Goal: Information Seeking & Learning: Understand process/instructions

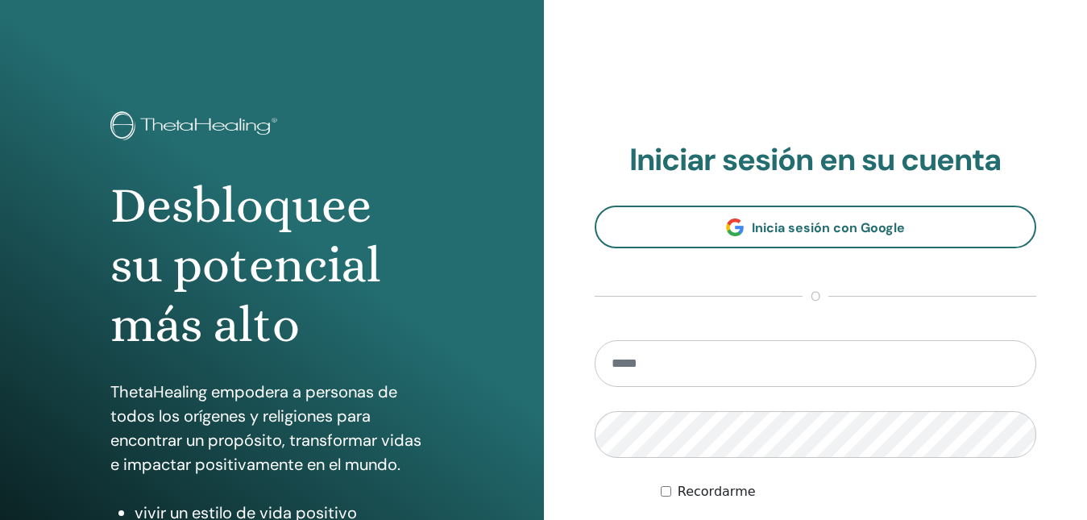
scroll to position [242, 0]
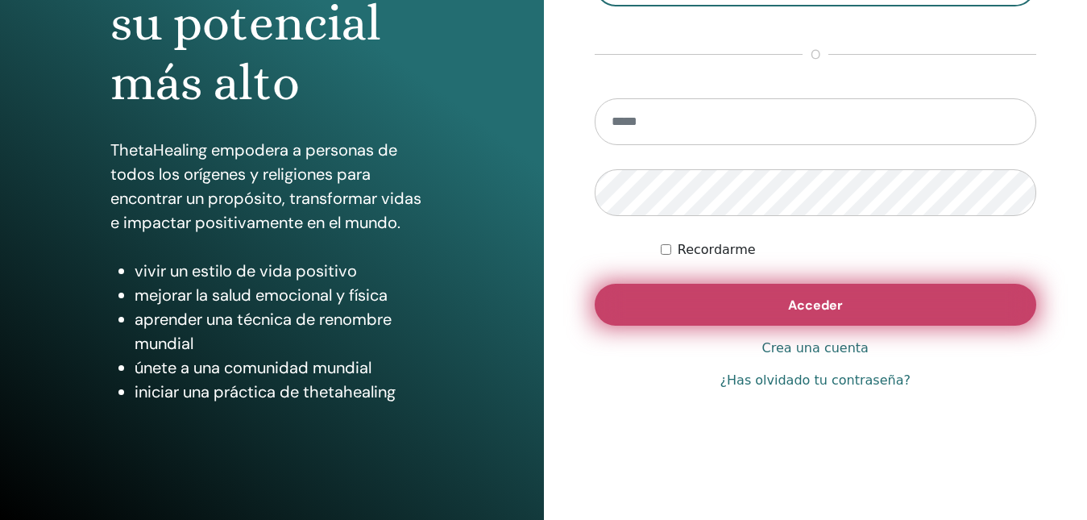
type input "**********"
click at [813, 309] on span "Acceder" at bounding box center [815, 305] width 55 height 17
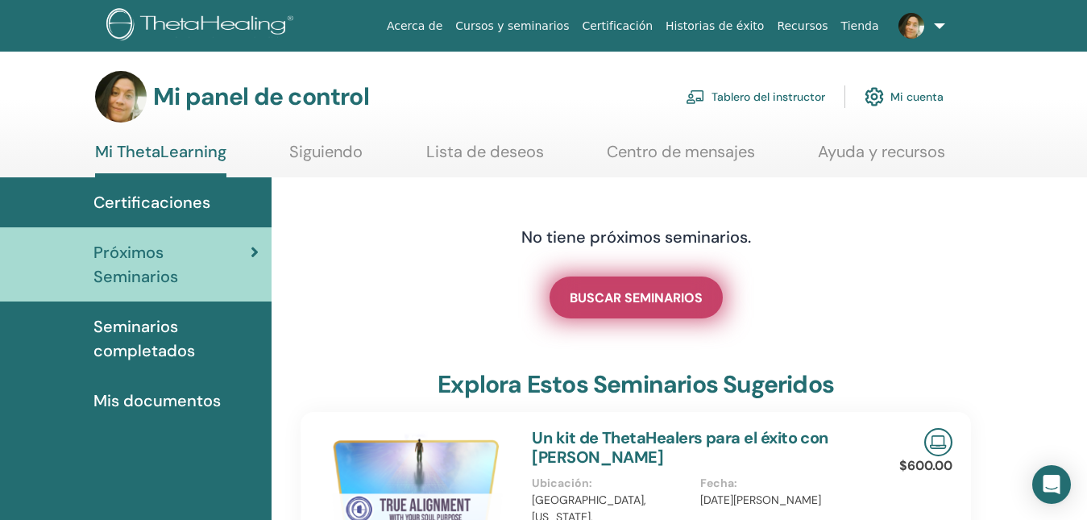
click at [671, 297] on font "BUSCAR SEMINARIOS" at bounding box center [636, 297] width 133 height 17
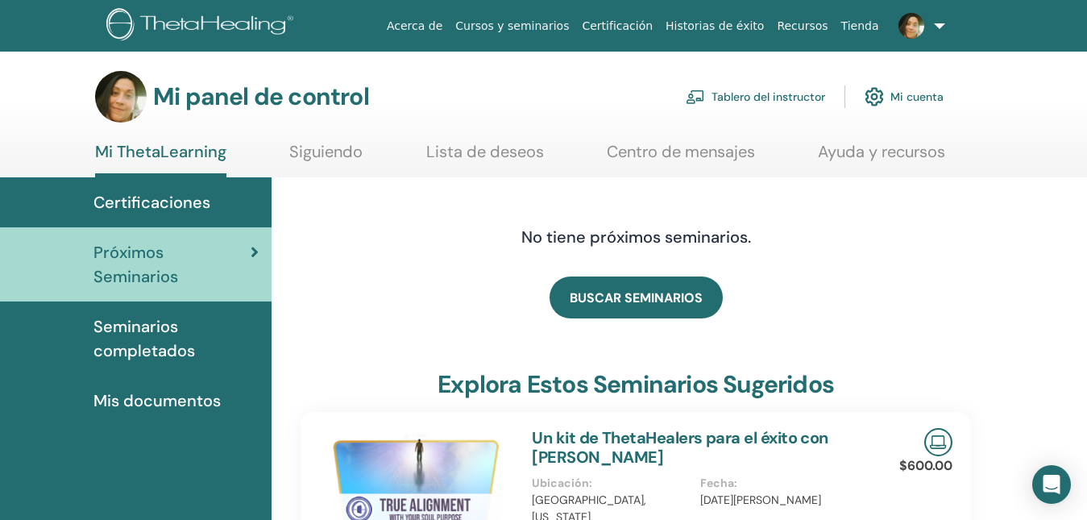
click at [775, 91] on font "Tablero del instructor" at bounding box center [769, 97] width 114 height 15
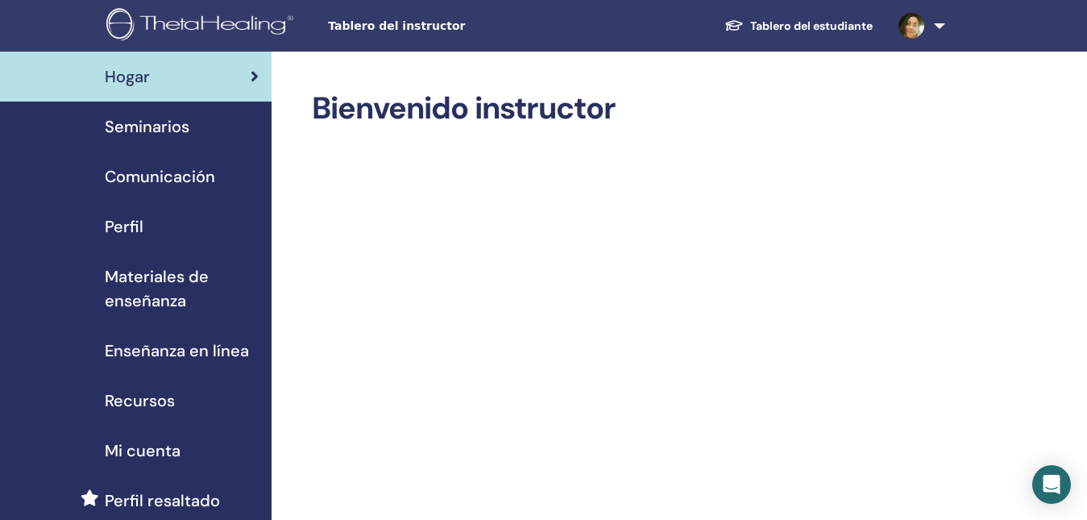
click at [130, 169] on span "Comunicación" at bounding box center [160, 176] width 110 height 24
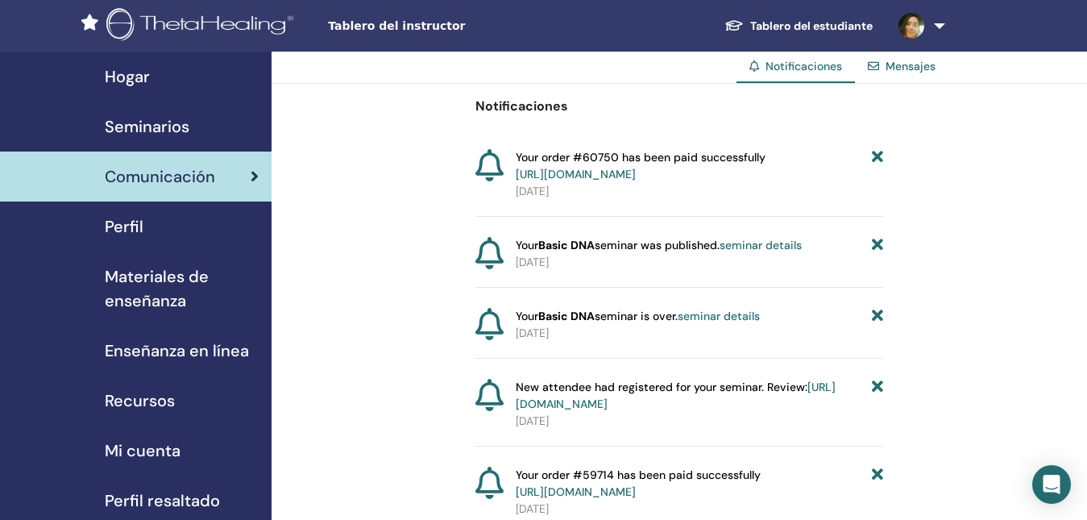
click at [192, 158] on link "Comunicación" at bounding box center [136, 177] width 272 height 50
click at [190, 135] on div "Seminarios" at bounding box center [136, 126] width 246 height 24
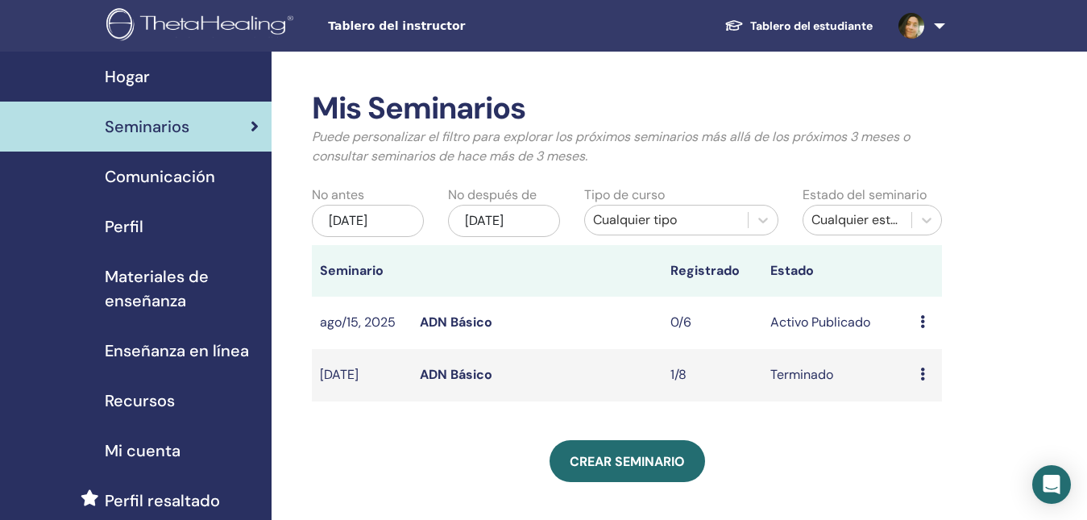
click at [192, 167] on span "Comunicación" at bounding box center [160, 176] width 110 height 24
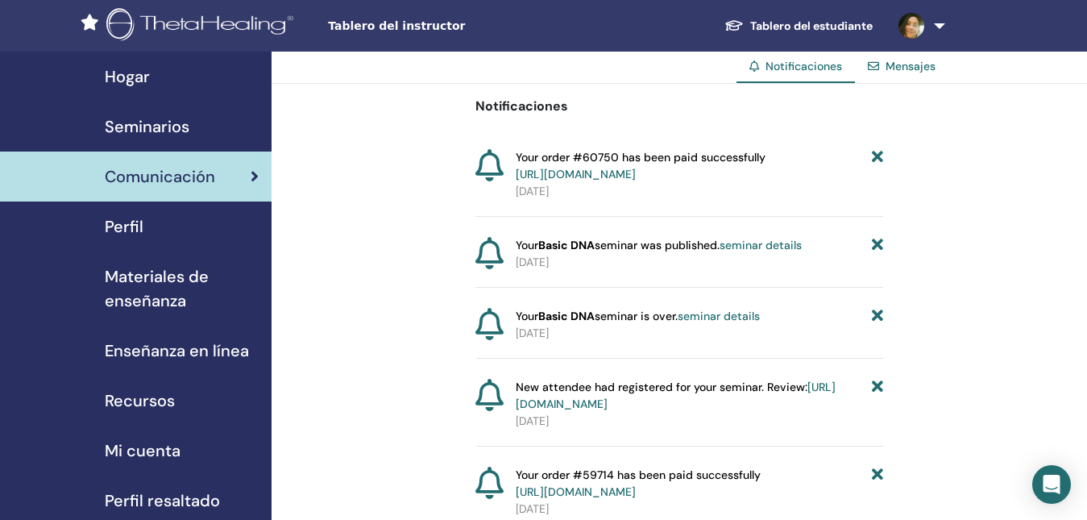
click at [181, 215] on div "Perfil" at bounding box center [136, 226] width 246 height 24
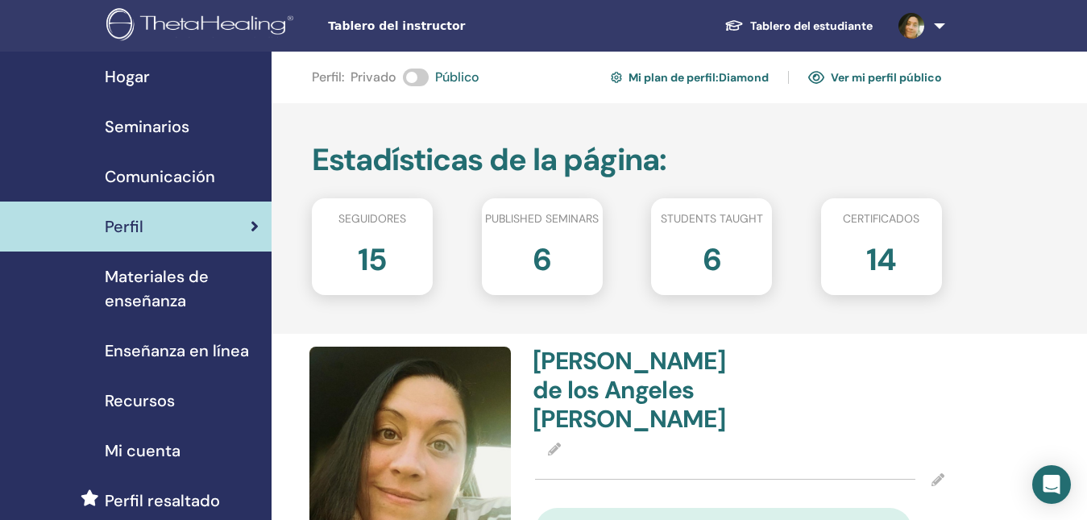
click at [943, 21] on link at bounding box center [919, 26] width 66 height 52
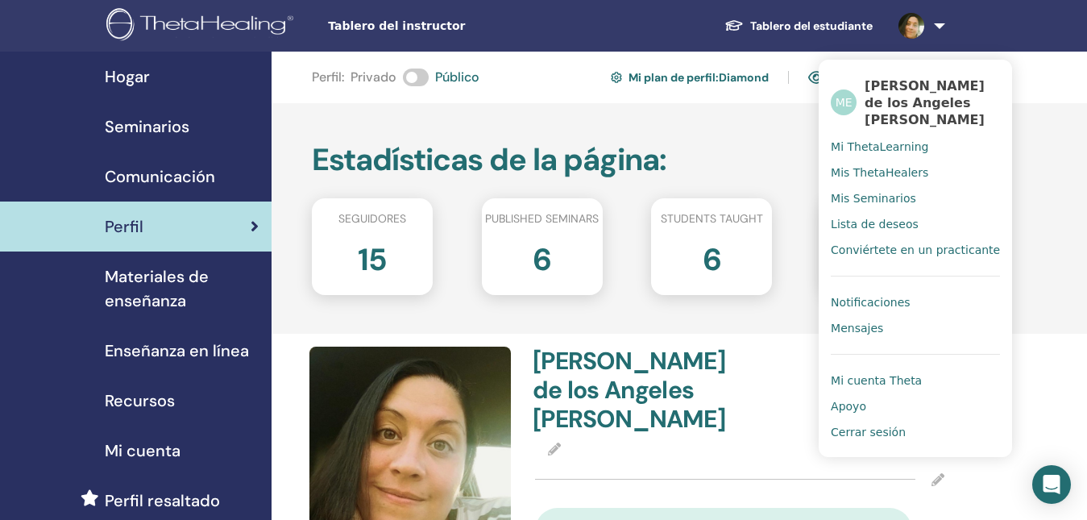
click at [694, 112] on div "Estadísticas de la página : Seguidores 15 Published seminars 6 Students taught …" at bounding box center [680, 218] width 816 height 231
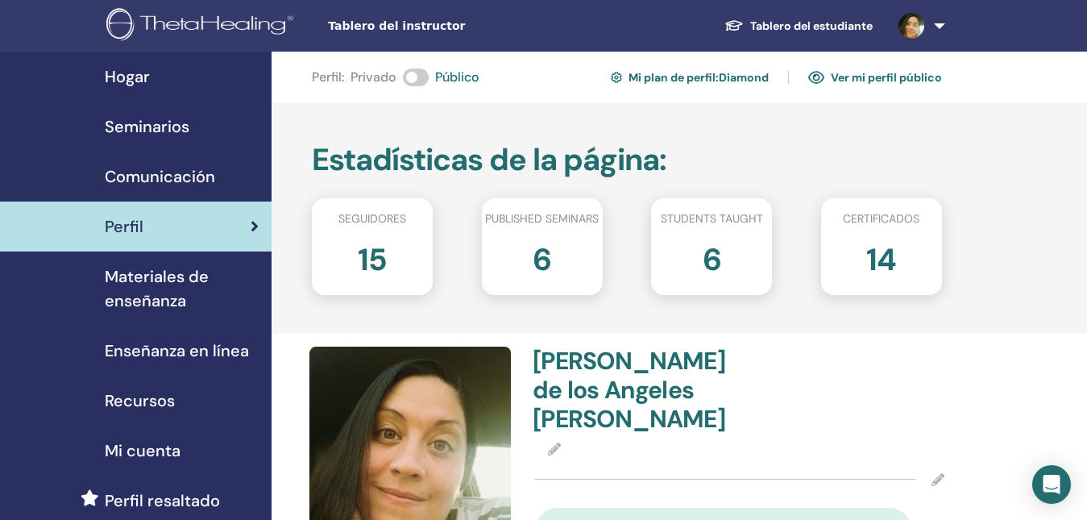
click at [409, 27] on span "Tablero del instructor" at bounding box center [449, 26] width 242 height 17
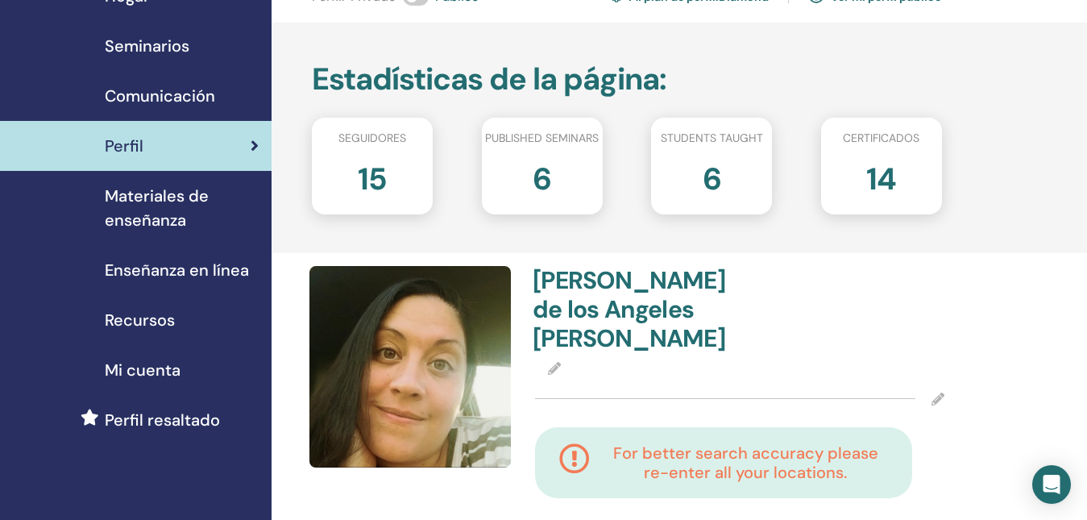
scroll to position [161, 0]
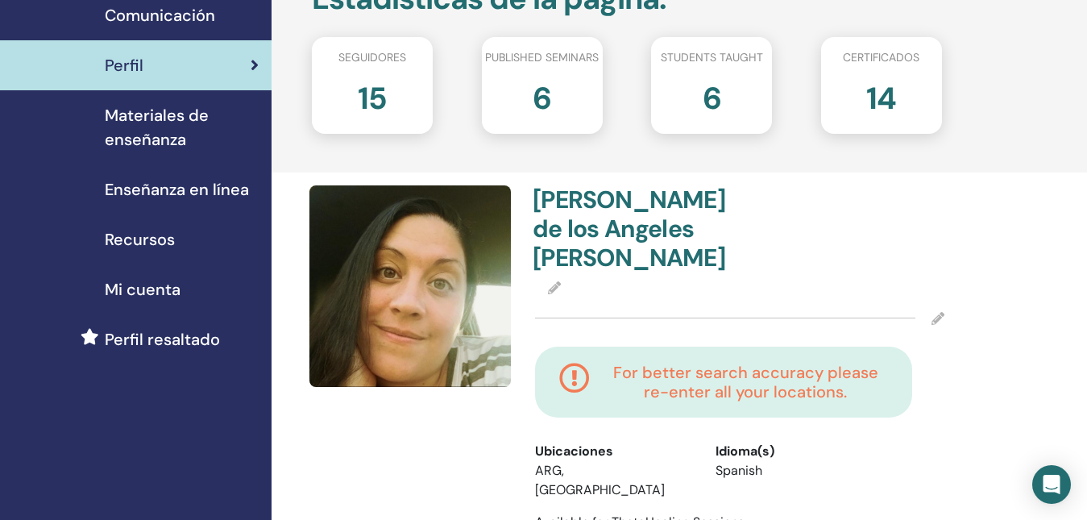
click at [214, 187] on span "Enseñanza en línea" at bounding box center [177, 189] width 144 height 24
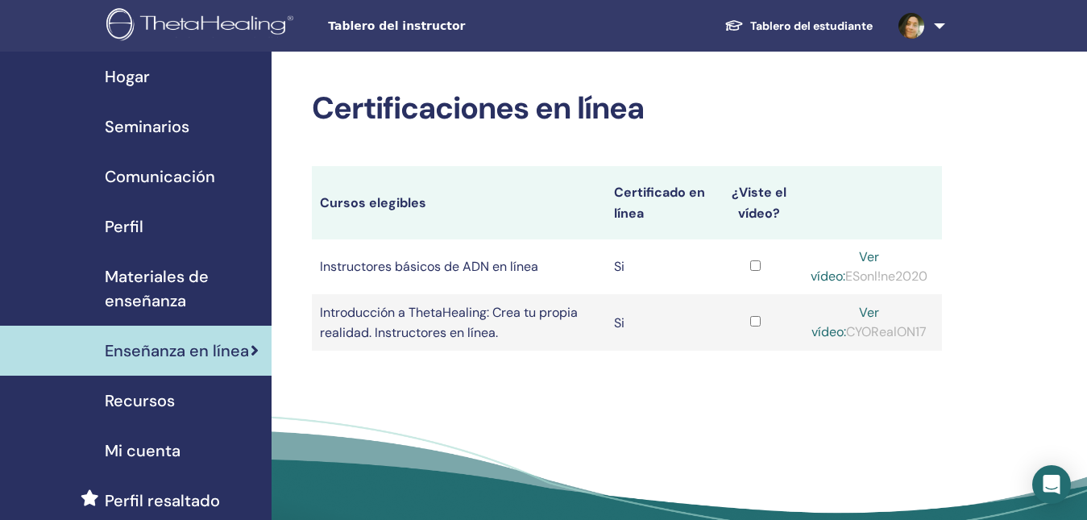
click at [772, 13] on link "Tablero del estudiante" at bounding box center [799, 25] width 174 height 31
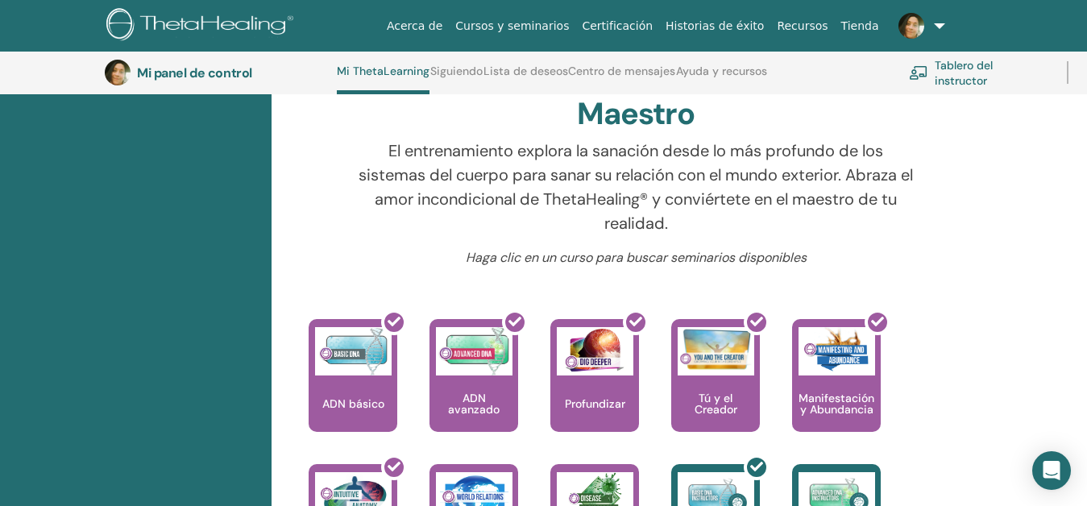
scroll to position [285, 0]
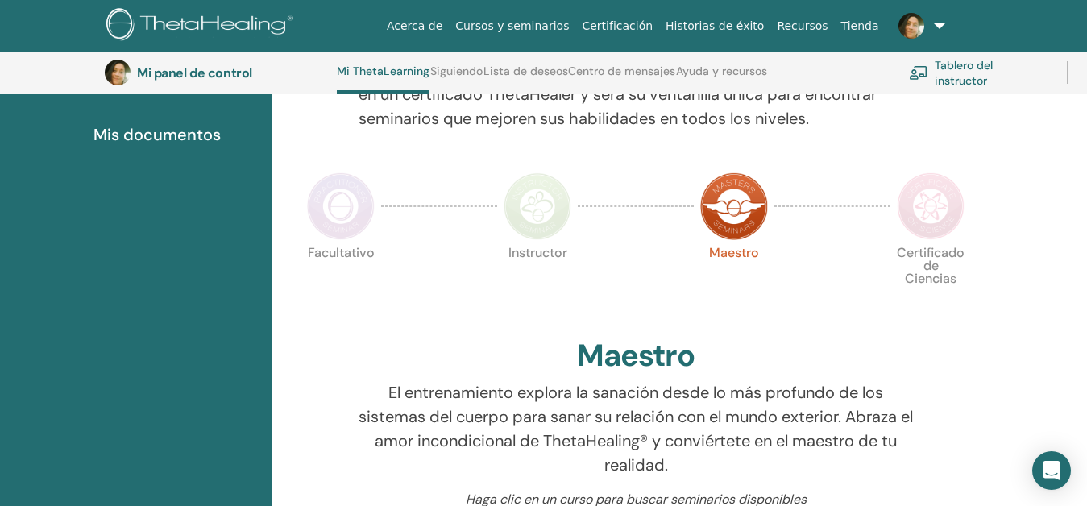
click at [937, 202] on img at bounding box center [931, 206] width 68 height 68
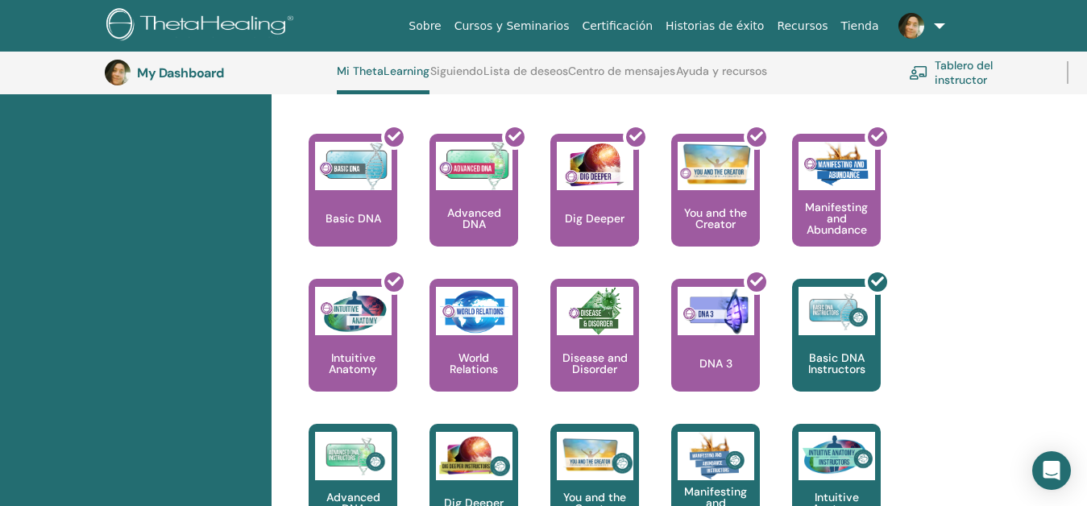
scroll to position [768, 0]
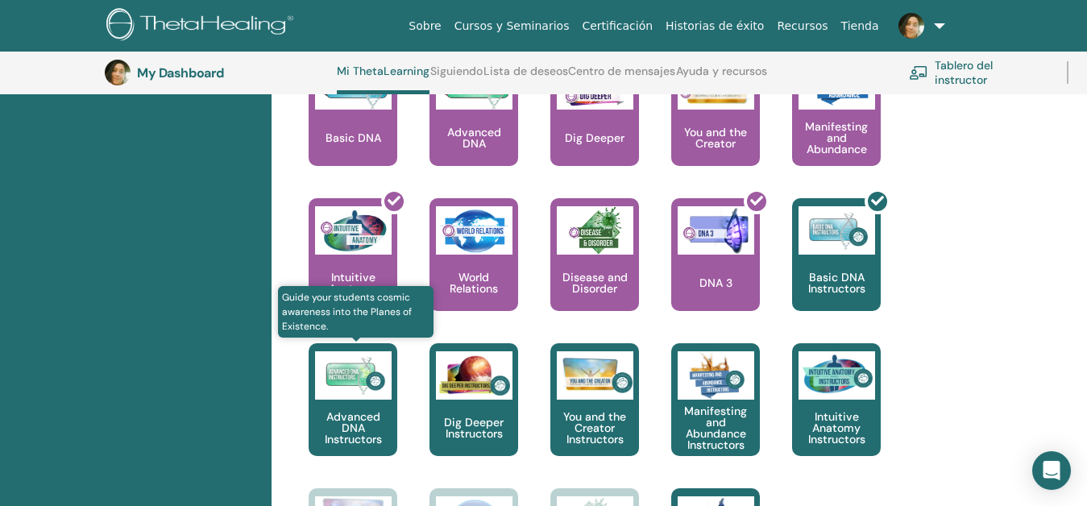
click at [369, 422] on p "Advanced DNA Instructors" at bounding box center [353, 428] width 89 height 34
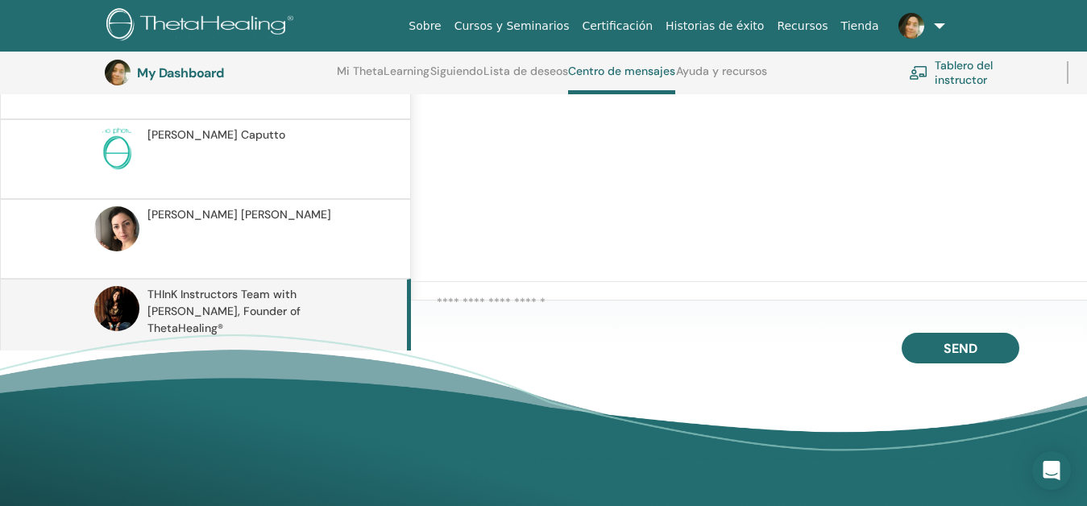
scroll to position [336, 0]
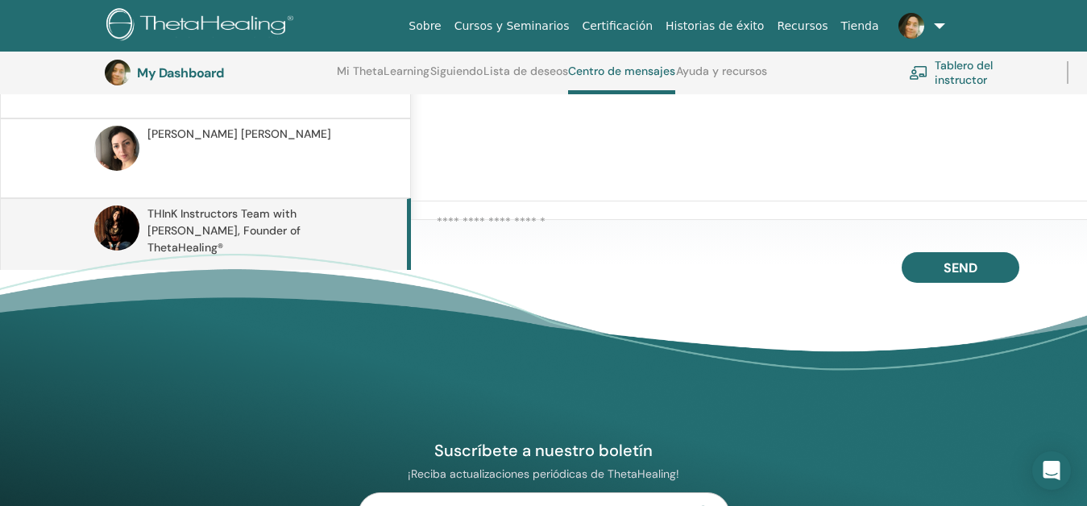
click at [567, 226] on textarea at bounding box center [762, 226] width 650 height 27
type textarea "*"
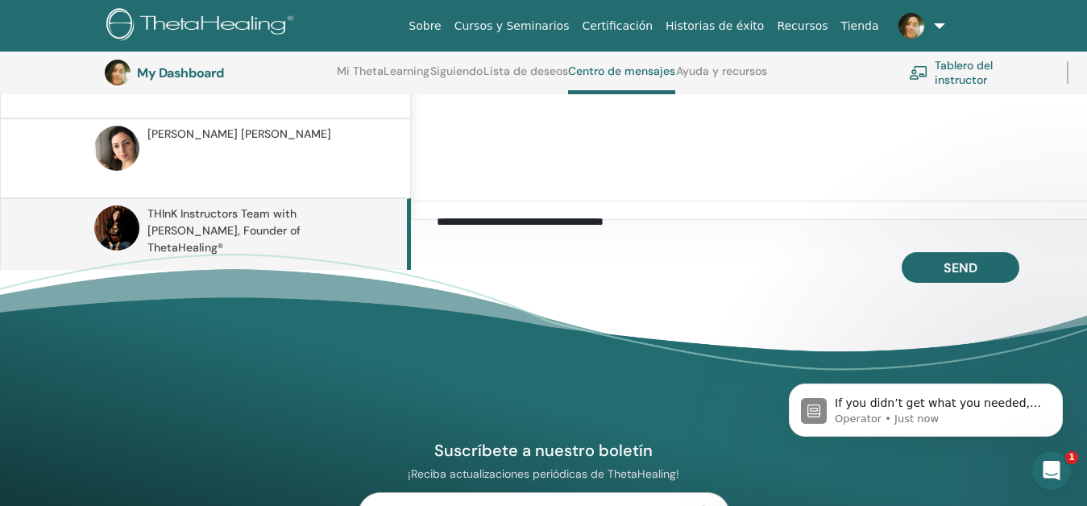
scroll to position [0, 0]
click at [990, 405] on p "If you didn’t get what you needed, reply here to continue the conversation." at bounding box center [939, 404] width 208 height 16
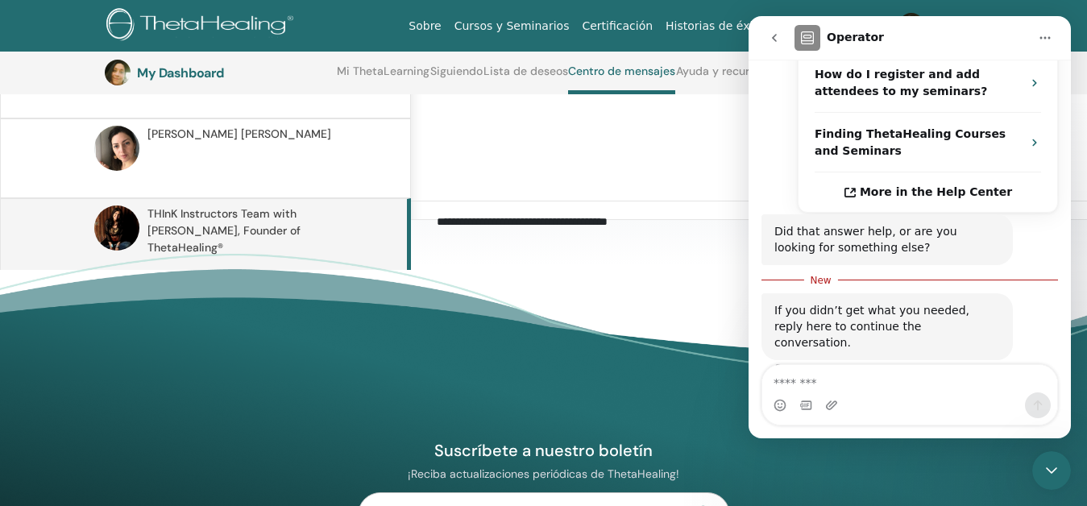
scroll to position [413, 0]
drag, startPoint x: 720, startPoint y: 235, endPoint x: 686, endPoint y: 231, distance: 34.0
click at [711, 235] on textarea "**********" at bounding box center [762, 227] width 650 height 29
click at [771, 32] on icon "go back" at bounding box center [774, 37] width 13 height 13
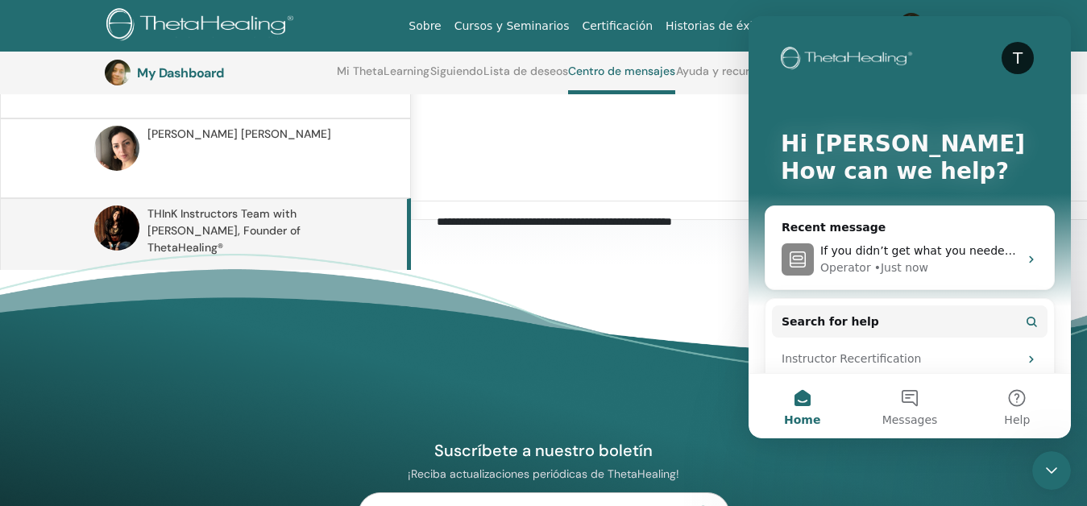
scroll to position [0, 0]
drag, startPoint x: 670, startPoint y: 125, endPoint x: 679, endPoint y: 122, distance: 9.4
click at [673, 123] on div at bounding box center [749, 95] width 676 height 213
click at [1011, 44] on div "T" at bounding box center [1018, 58] width 32 height 32
drag, startPoint x: 1047, startPoint y: 463, endPoint x: 1849, endPoint y: 729, distance: 845.1
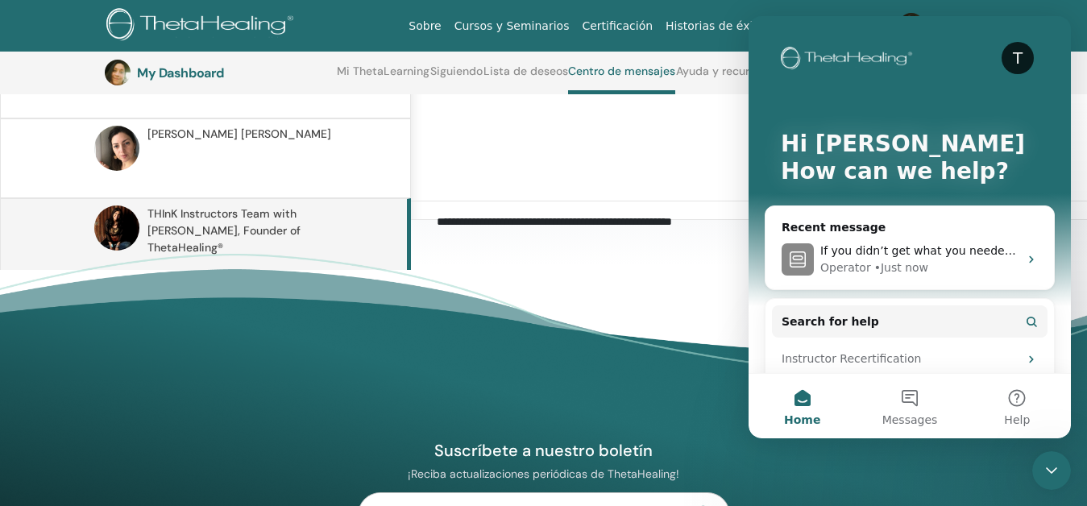
click at [1047, 463] on icon "Close Intercom Messenger" at bounding box center [1051, 470] width 19 height 19
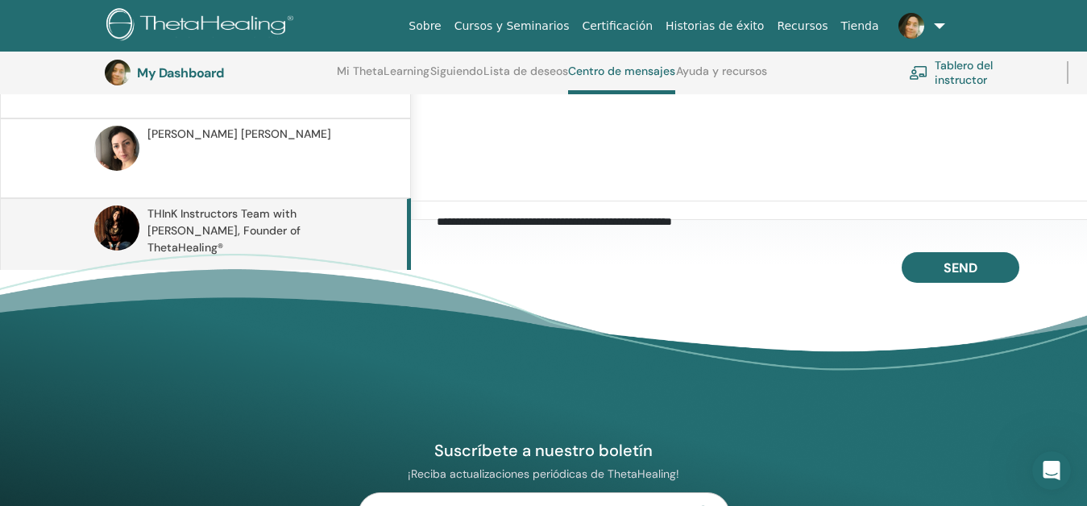
drag, startPoint x: 738, startPoint y: 222, endPoint x: 734, endPoint y: 210, distance: 12.7
click at [771, 225] on textarea "**********" at bounding box center [762, 227] width 650 height 29
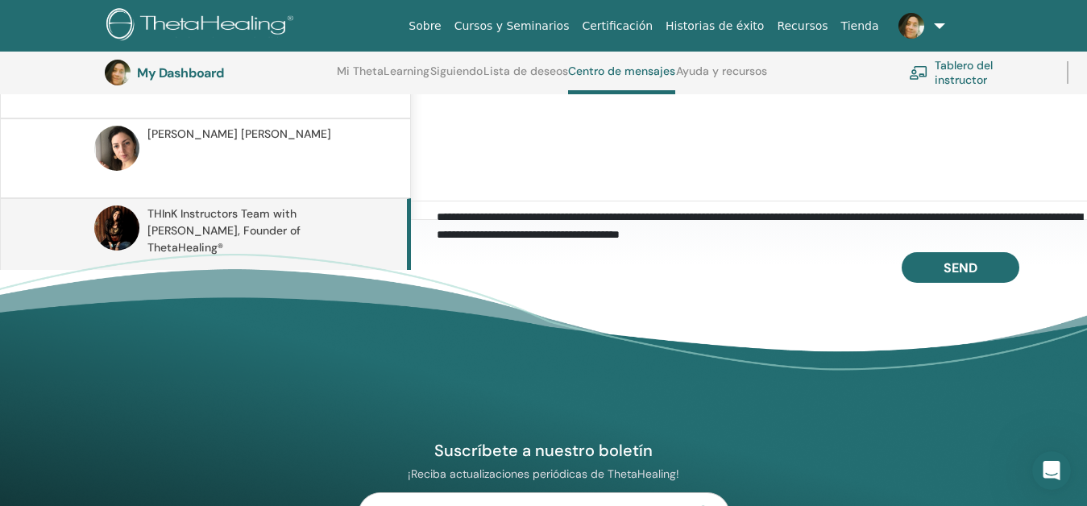
click at [875, 222] on textarea "**********" at bounding box center [762, 227] width 650 height 29
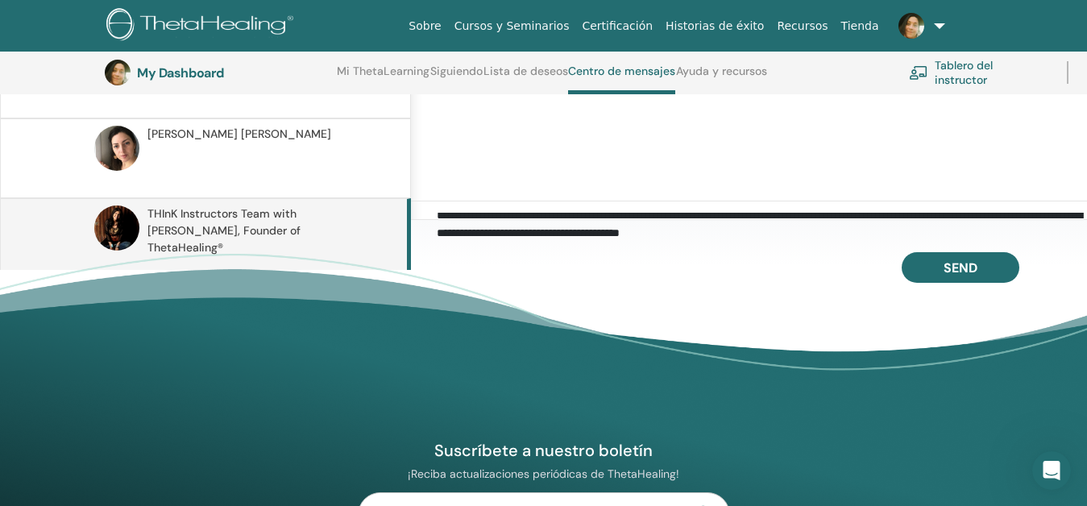
scroll to position [417, 0]
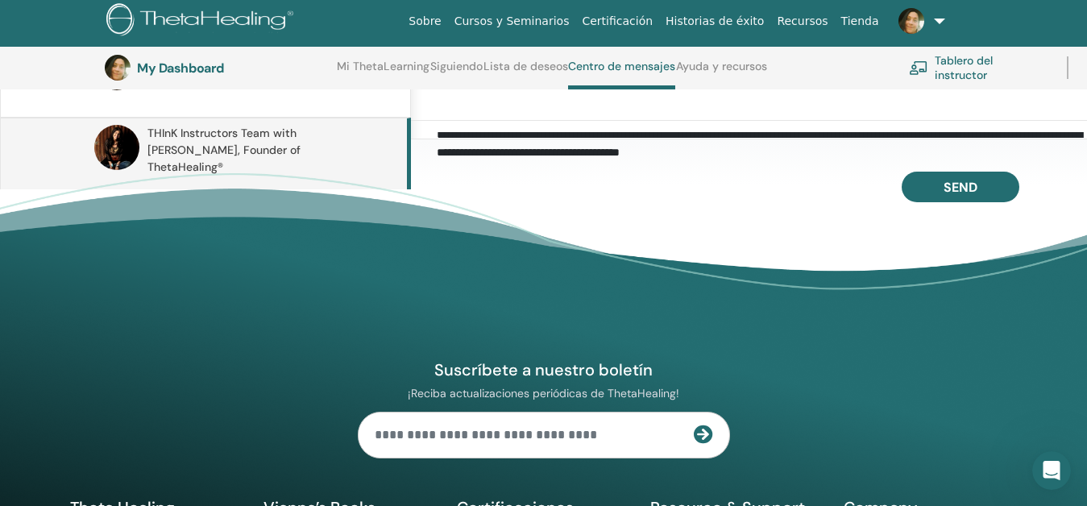
click at [880, 161] on textarea "**********" at bounding box center [762, 146] width 650 height 29
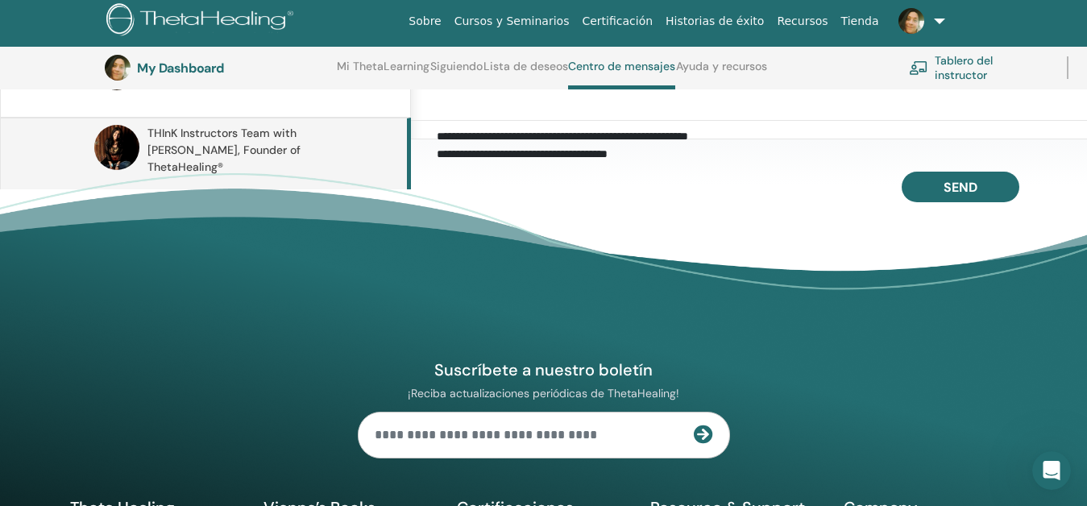
type textarea "**********"
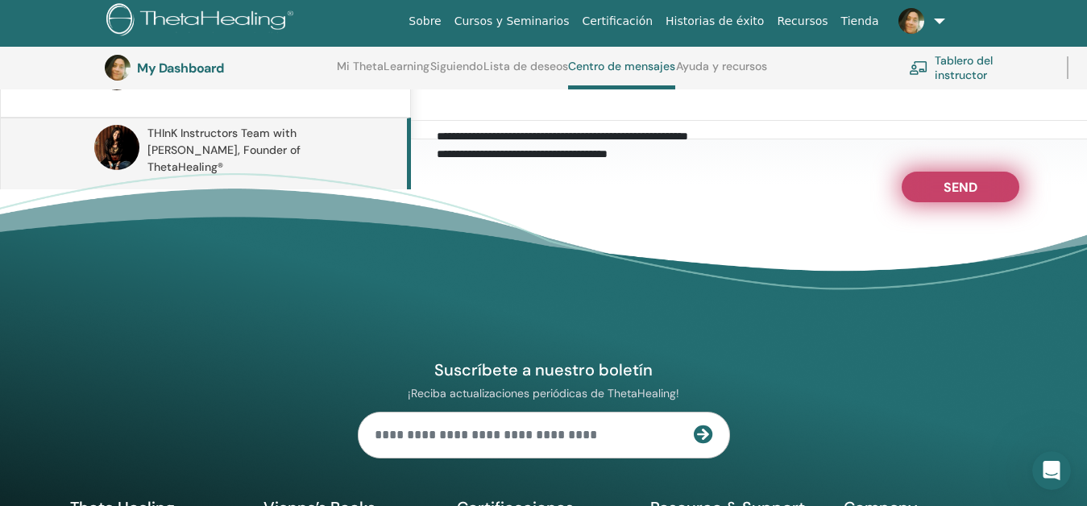
drag, startPoint x: 946, startPoint y: 213, endPoint x: 956, endPoint y: 201, distance: 15.5
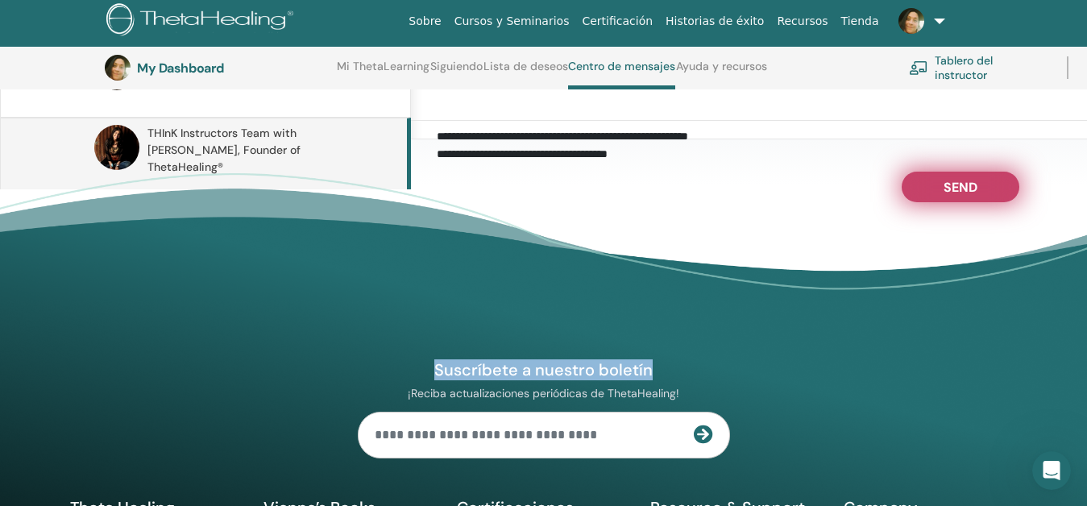
click at [956, 190] on span "Send" at bounding box center [961, 184] width 34 height 11
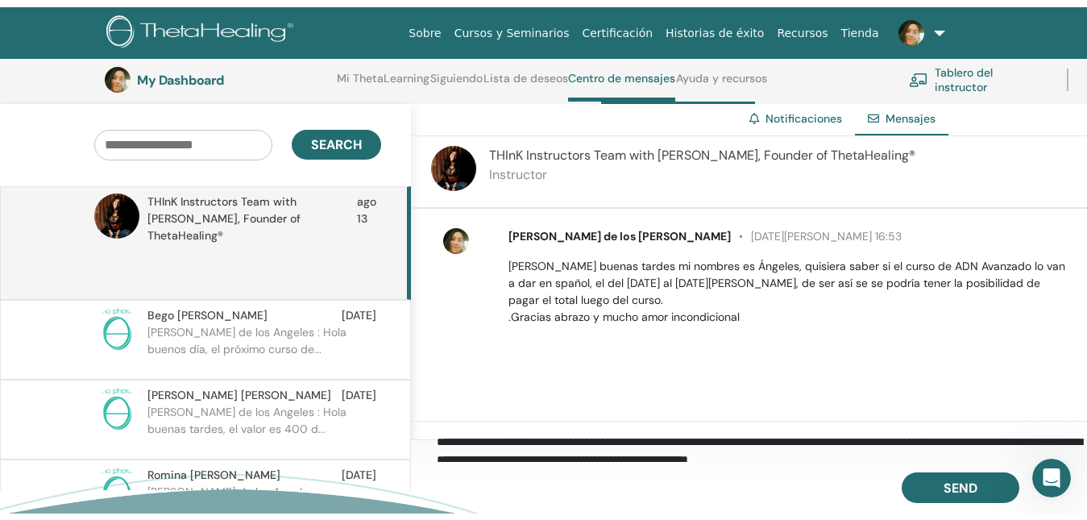
scroll to position [0, 0]
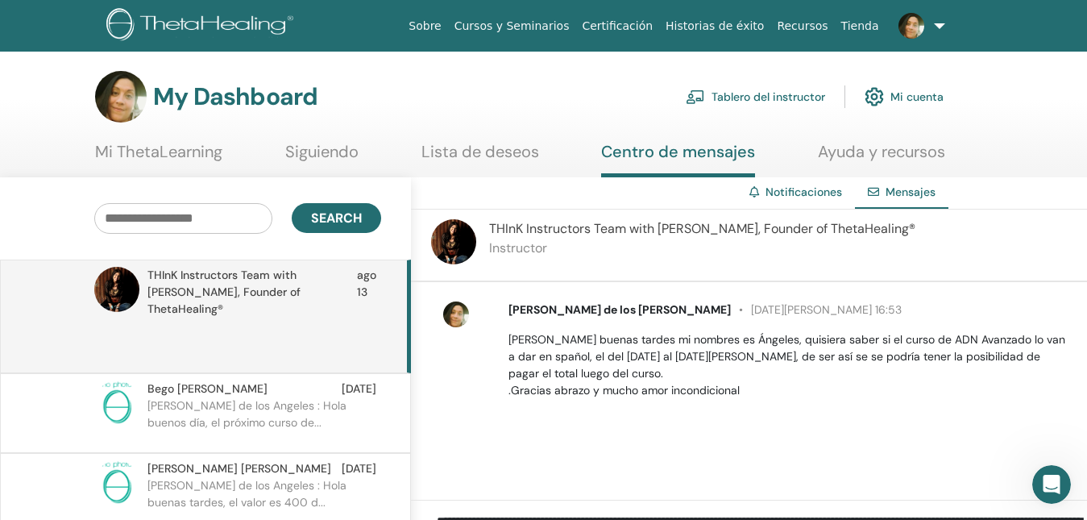
click at [576, 31] on link "Cursos y Seminarios" at bounding box center [512, 26] width 128 height 30
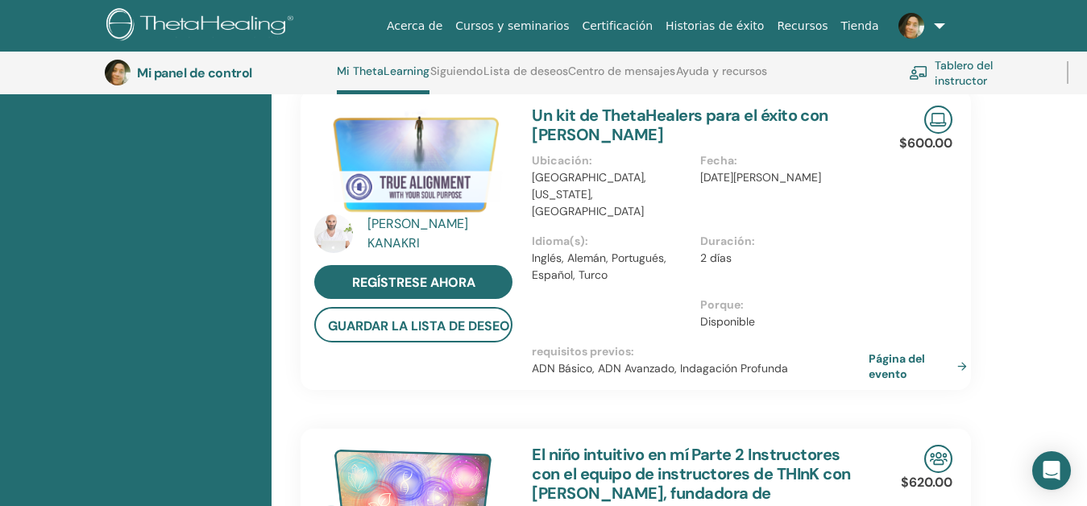
scroll to position [123, 0]
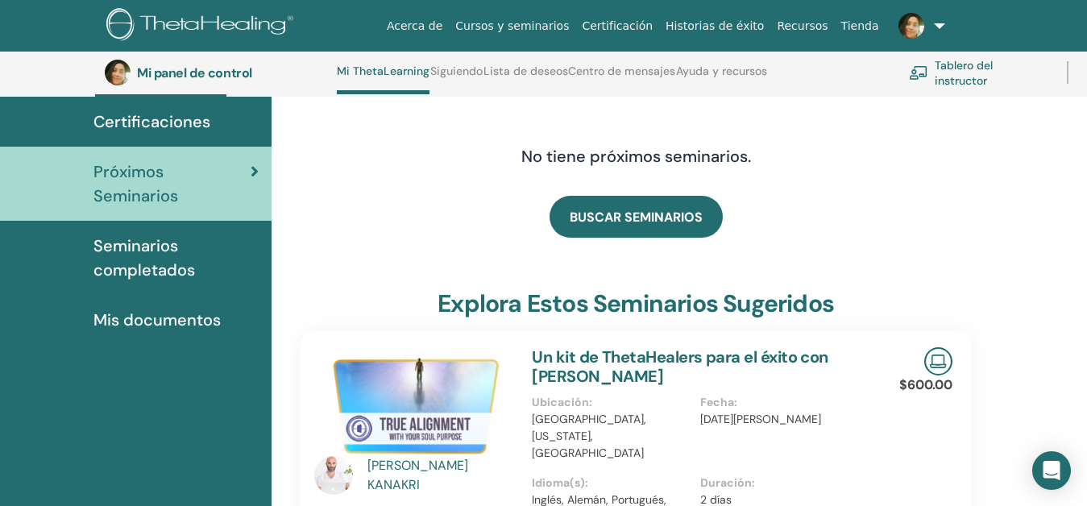
click at [191, 131] on font "Certificaciones" at bounding box center [151, 121] width 117 height 21
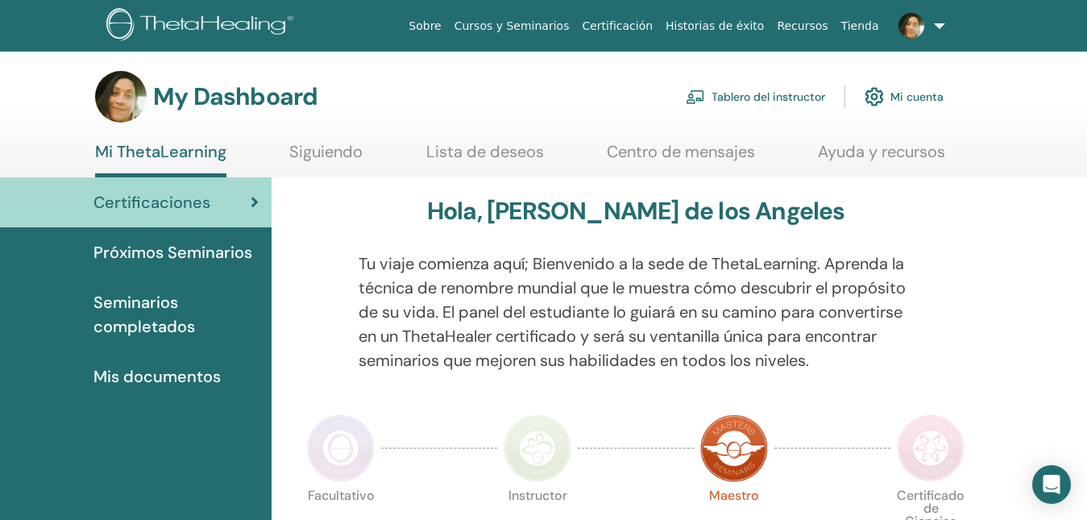
click at [759, 87] on link "Tablero del instructor" at bounding box center [755, 96] width 139 height 35
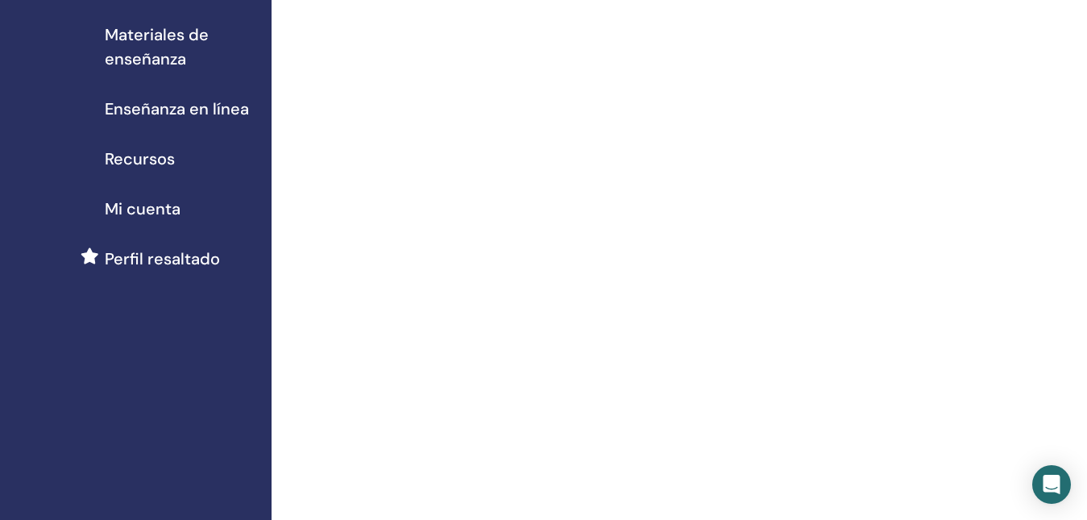
scroll to position [161, 0]
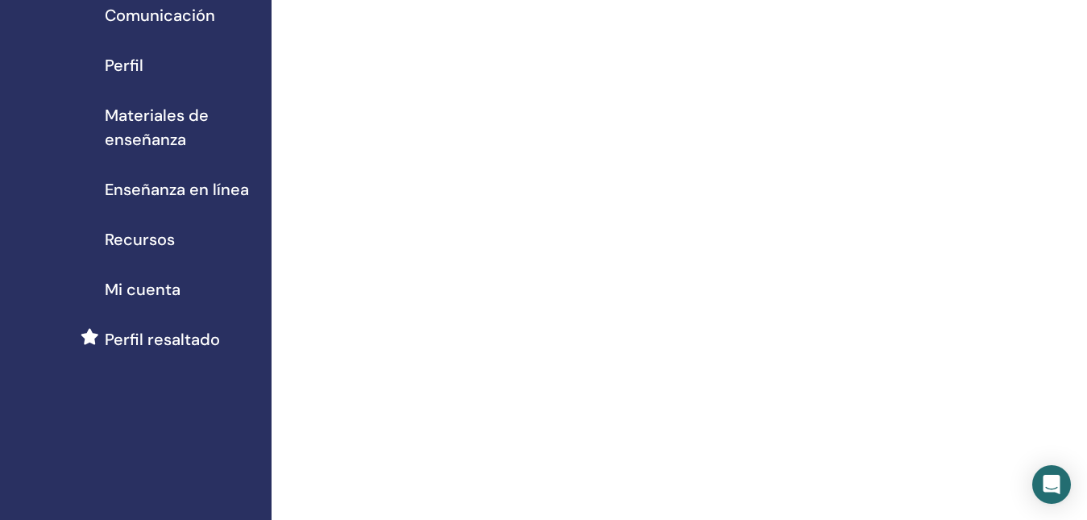
click at [198, 192] on span "Enseñanza en línea" at bounding box center [177, 189] width 144 height 24
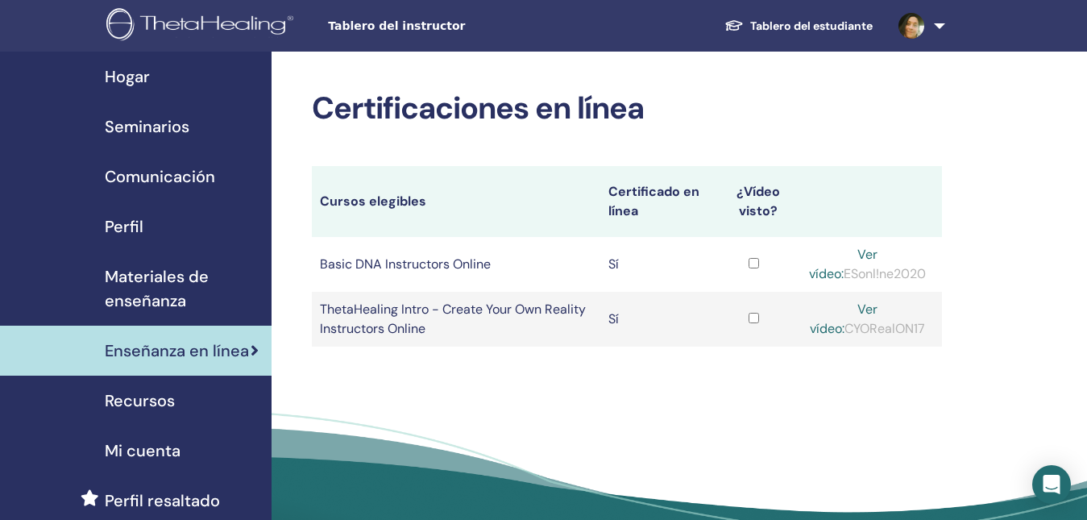
click at [887, 280] on div "Ver vídeo: ESonl!ne2020" at bounding box center [868, 264] width 132 height 39
click at [869, 263] on div "Ver vídeo: ESonl!ne2020" at bounding box center [868, 264] width 132 height 39
click at [867, 256] on link "Ver vídeo:" at bounding box center [843, 264] width 69 height 36
drag, startPoint x: 910, startPoint y: 272, endPoint x: 805, endPoint y: 280, distance: 105.1
click at [805, 280] on div "Ver vídeo: ESonl!ne2020" at bounding box center [868, 264] width 132 height 39
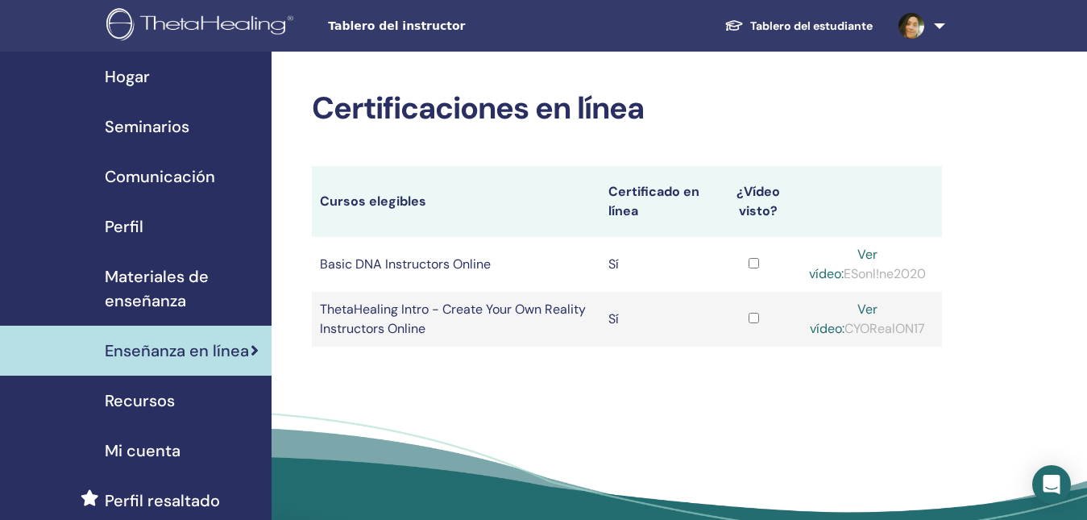
copy div "ESonl!ne2020"
click at [862, 248] on link "Ver vídeo:" at bounding box center [843, 264] width 69 height 36
